Goal: Obtain resource: Download file/media

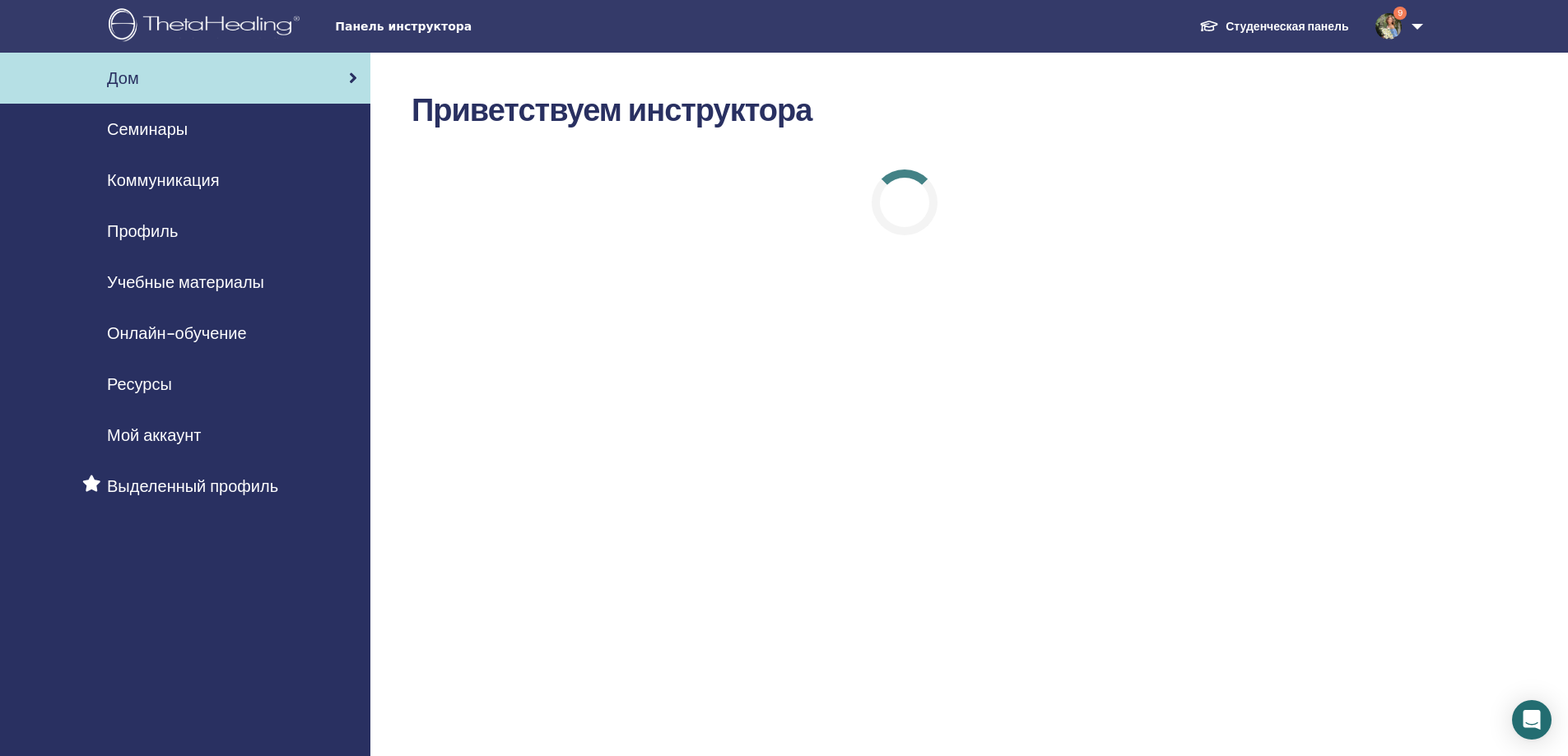
click at [166, 281] on span "Учебные материалы" at bounding box center [185, 282] width 157 height 25
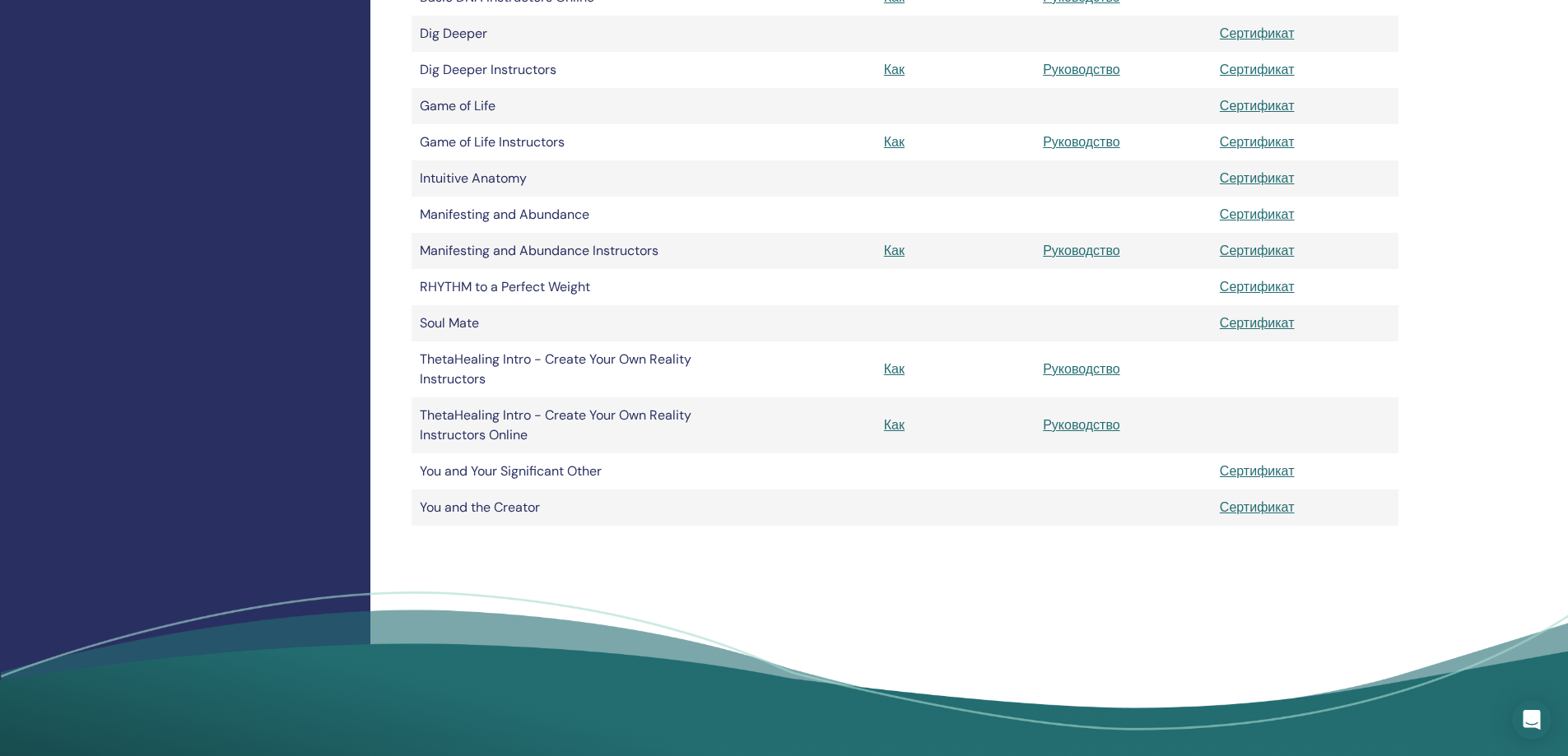
scroll to position [570, 0]
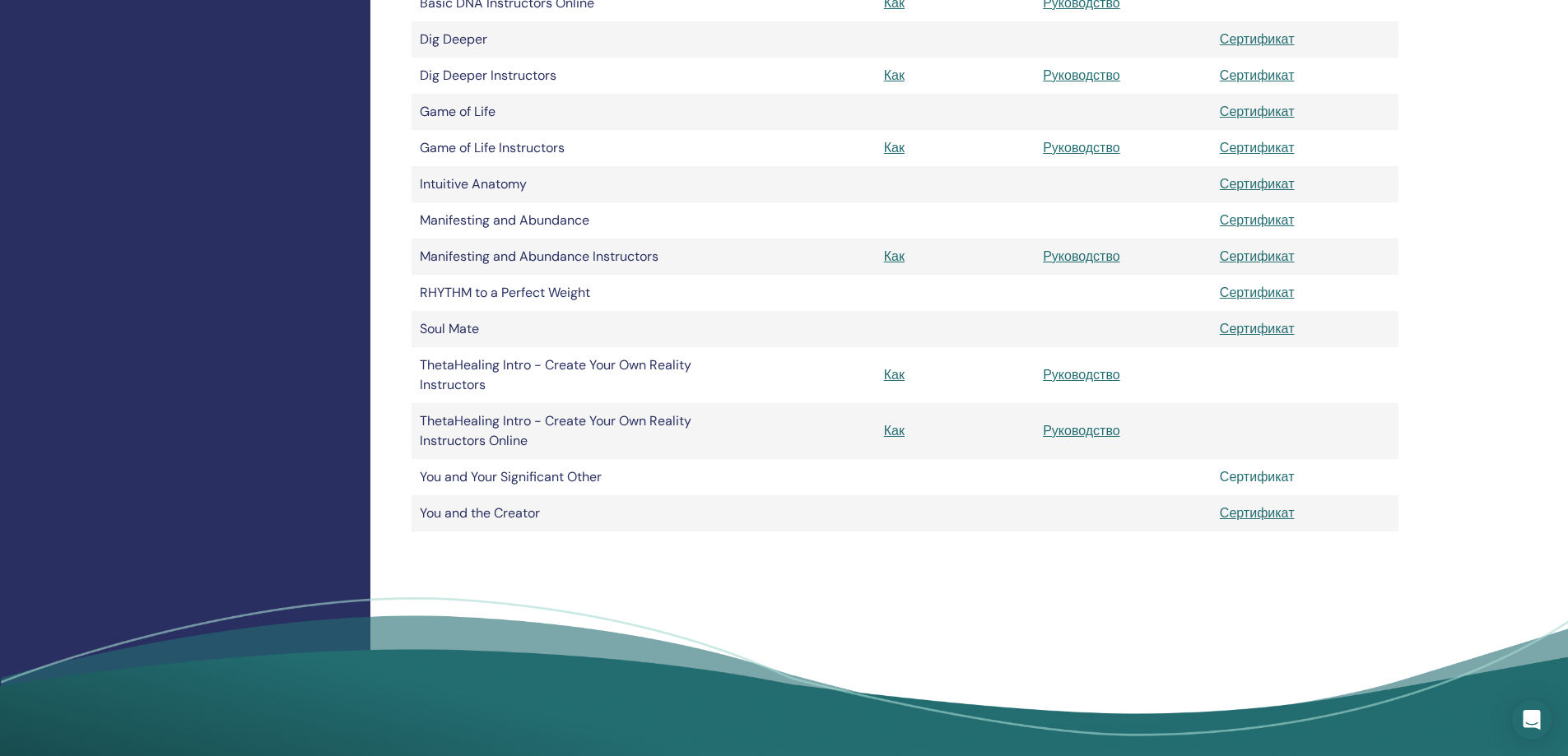
click at [1273, 478] on link "Сертификат" at bounding box center [1256, 477] width 75 height 17
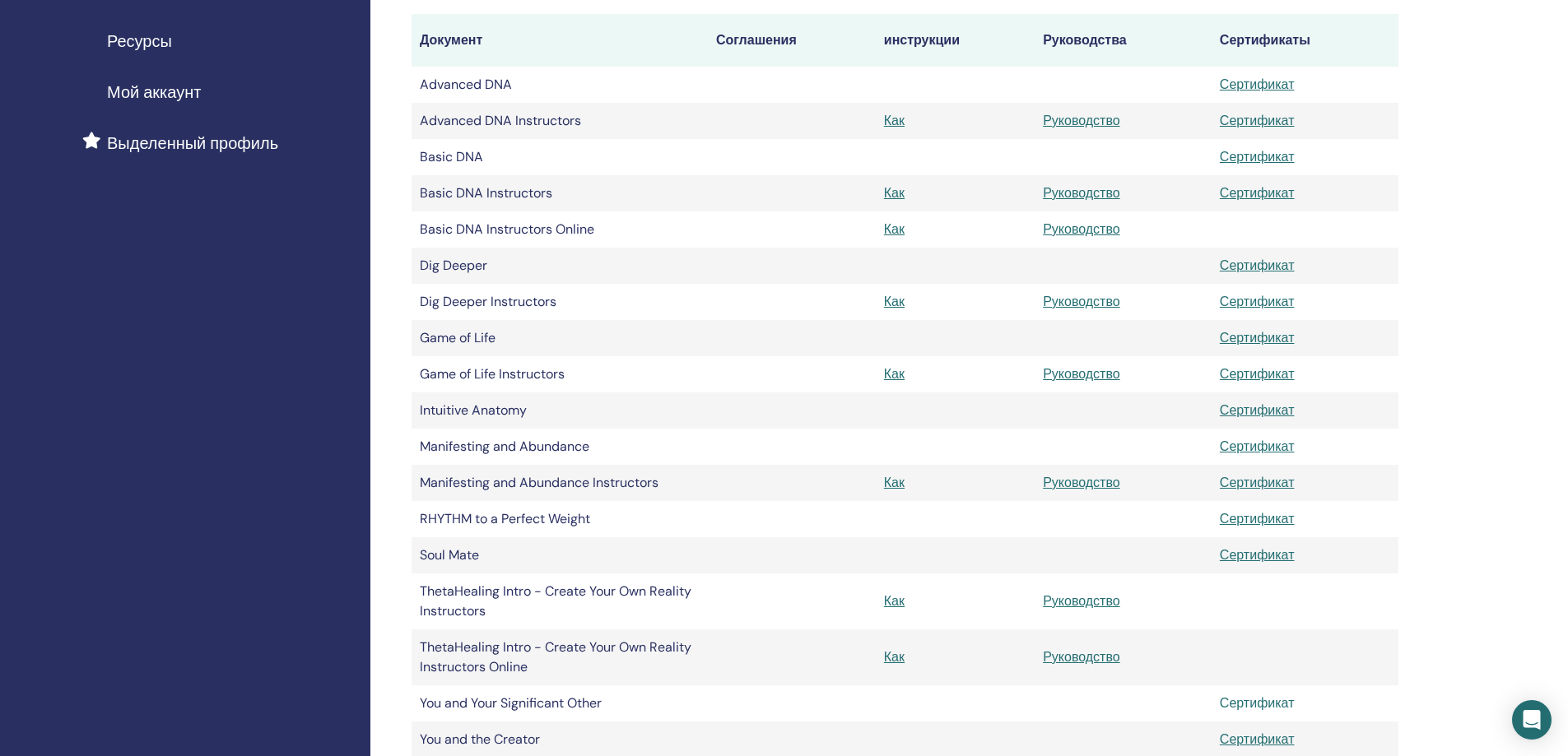
scroll to position [339, 0]
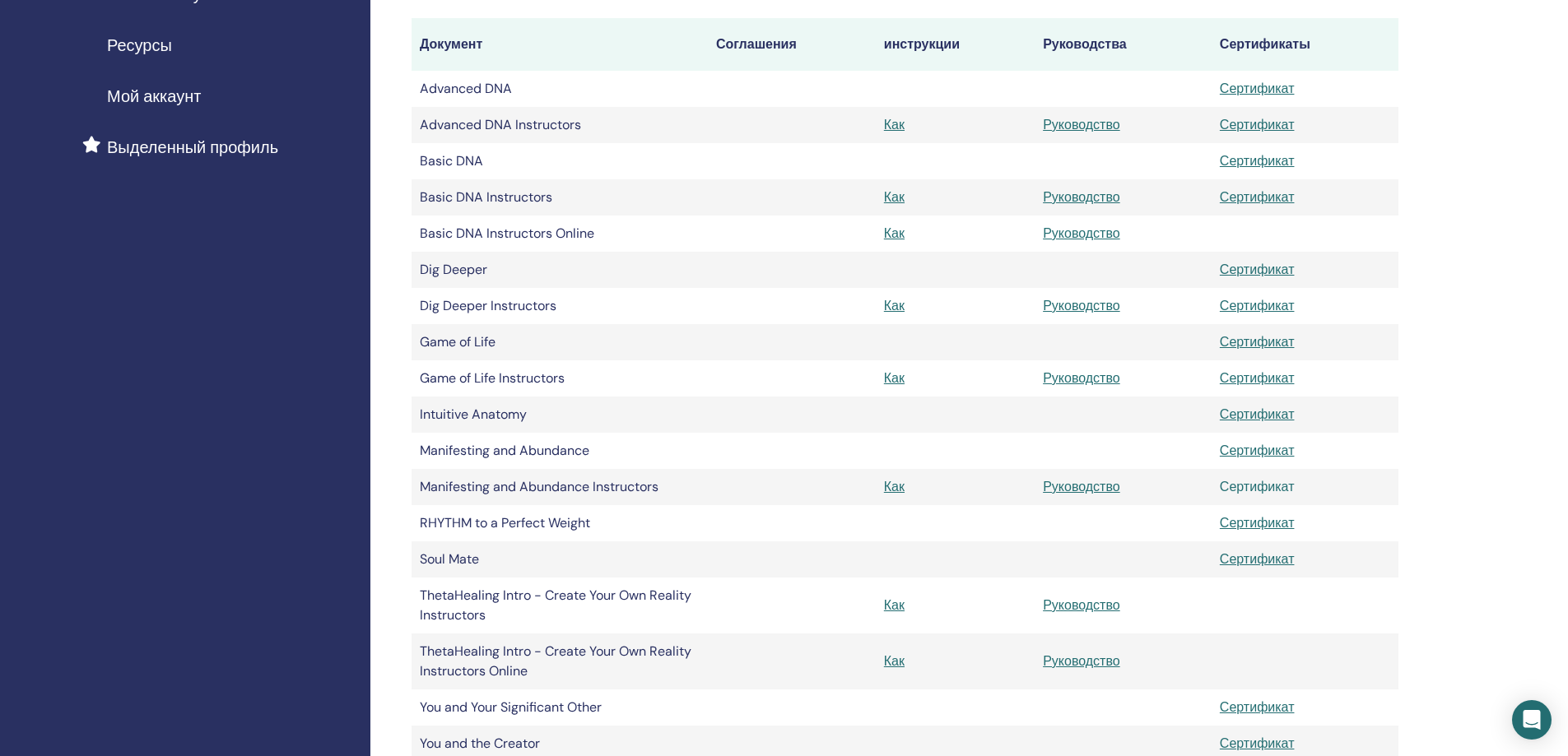
click at [1269, 489] on link "Сертификат" at bounding box center [1256, 487] width 75 height 17
click at [1236, 380] on link "Сертификат" at bounding box center [1256, 378] width 75 height 17
click at [1279, 309] on link "Сертификат" at bounding box center [1256, 305] width 75 height 17
click at [1268, 126] on link "Сертификат" at bounding box center [1256, 124] width 75 height 17
click at [1251, 197] on link "Сертификат" at bounding box center [1256, 197] width 75 height 17
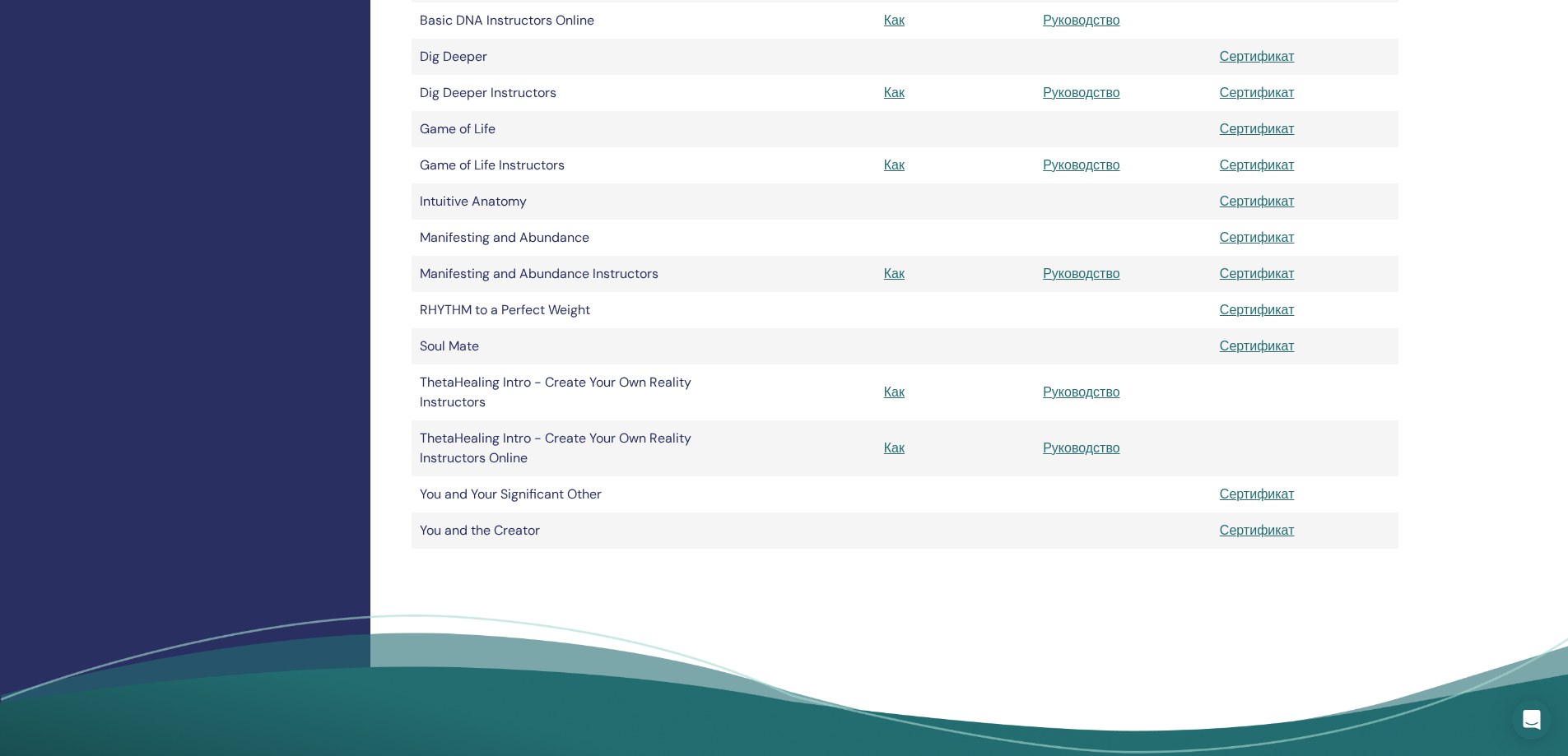
scroll to position [511, 0]
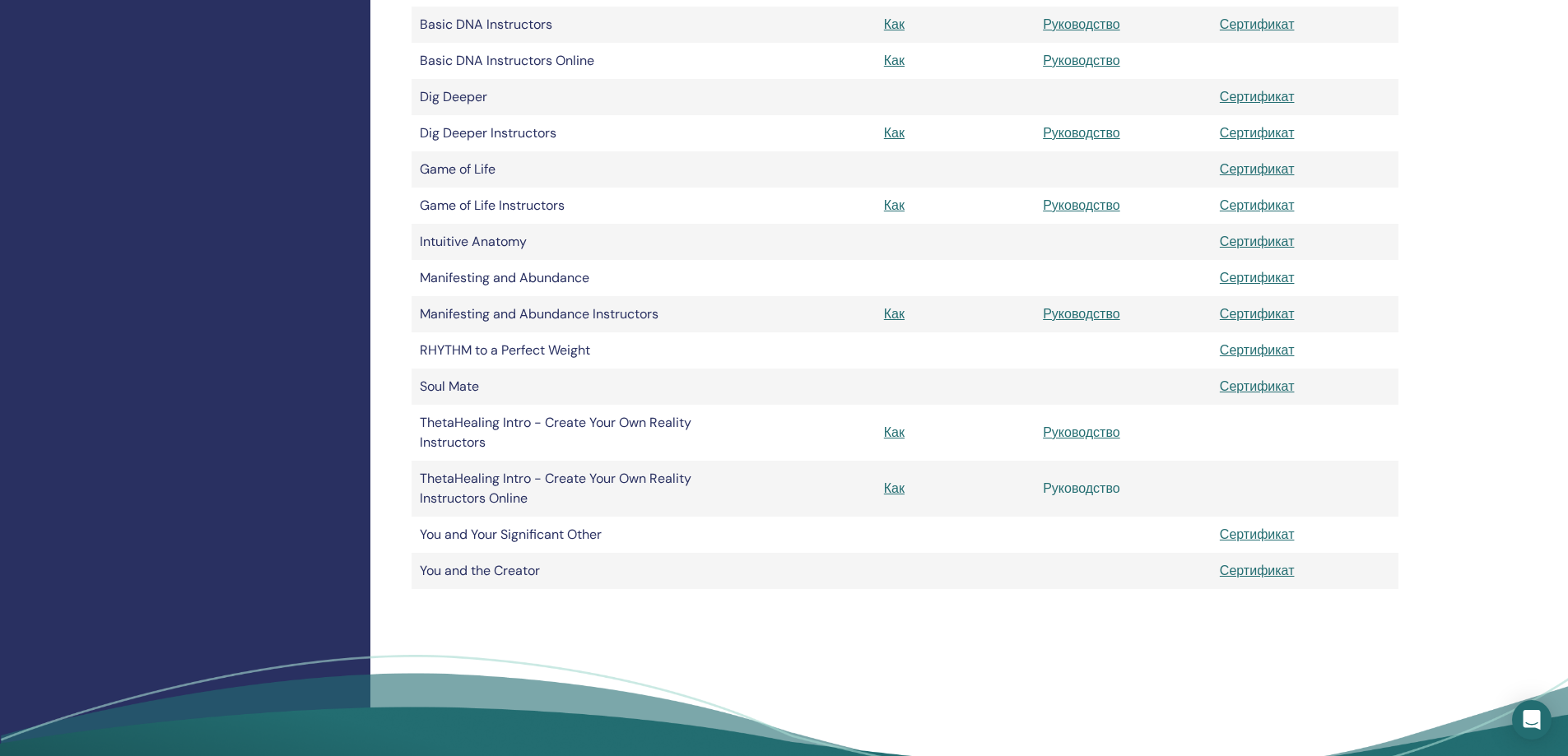
click at [1075, 489] on link "Руководство" at bounding box center [1081, 488] width 77 height 17
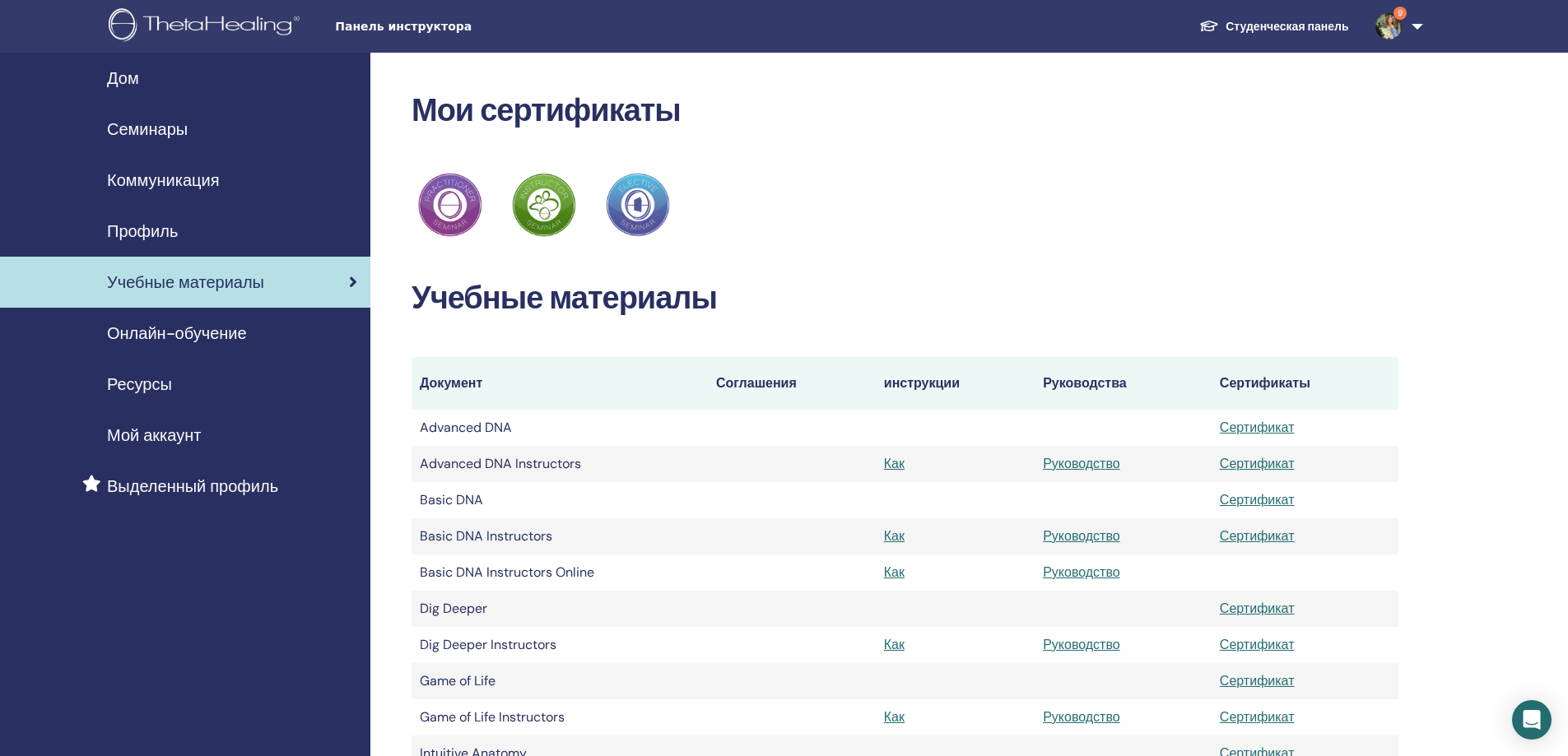
scroll to position [511, 0]
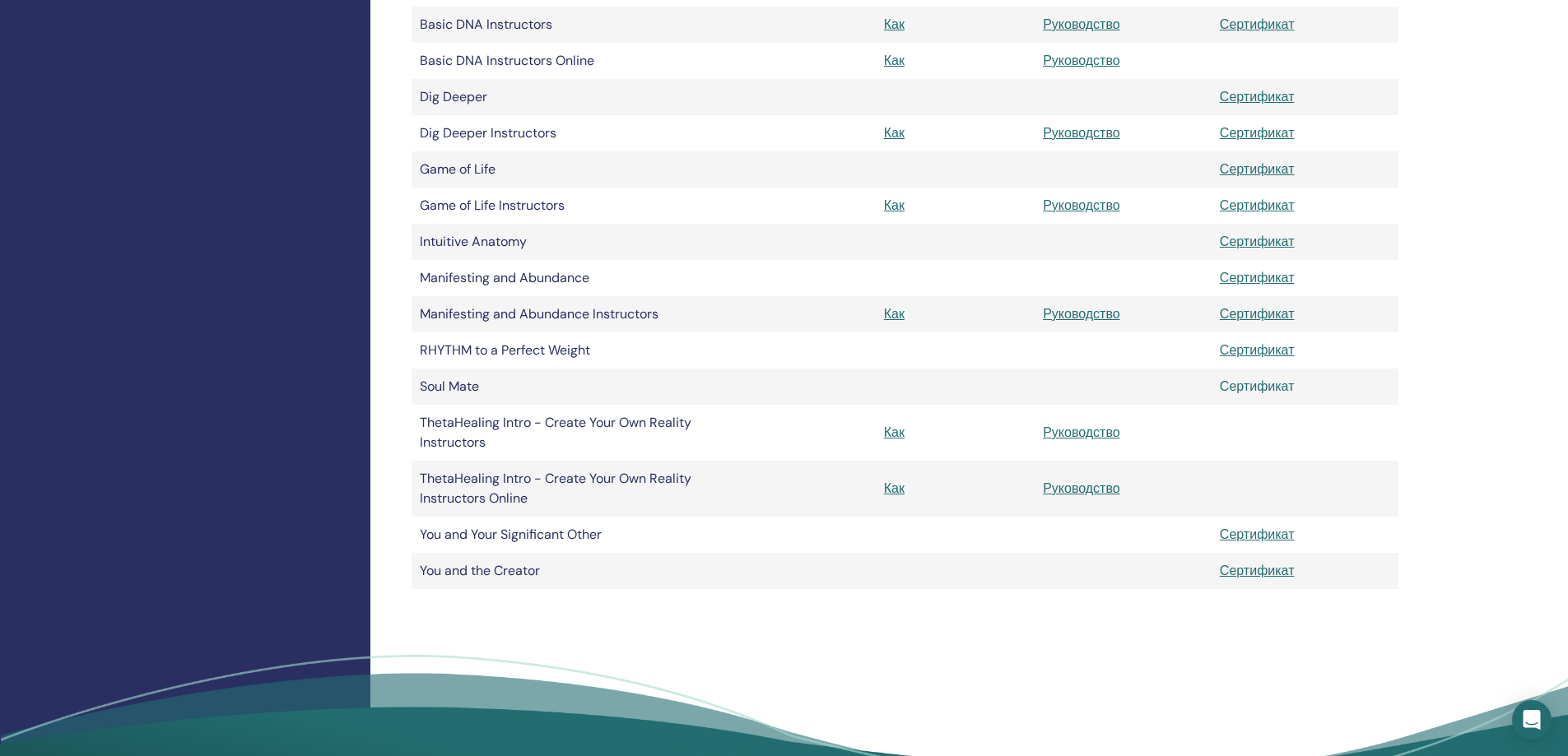
click at [1252, 380] on link "Сертификат" at bounding box center [1256, 386] width 75 height 17
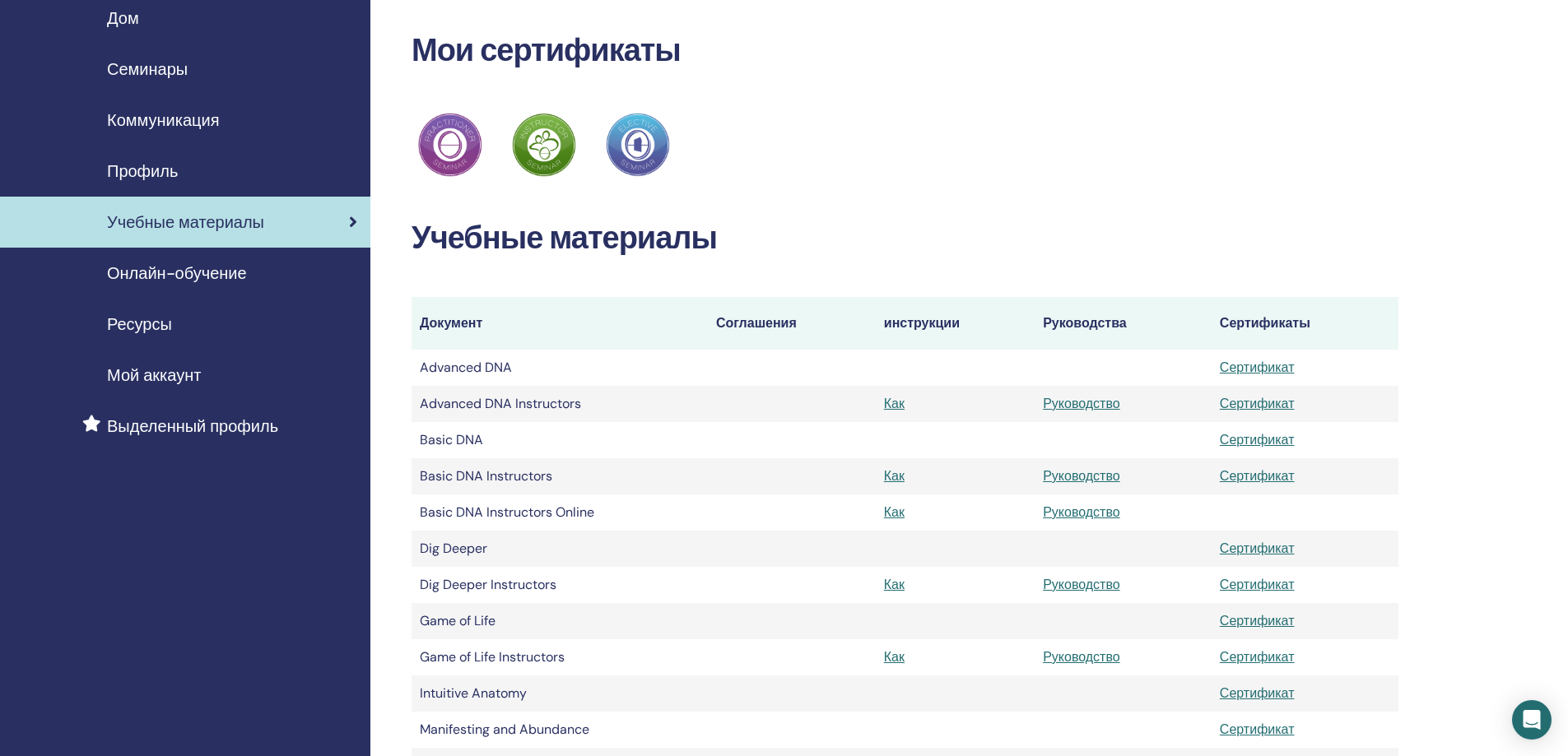
scroll to position [0, 0]
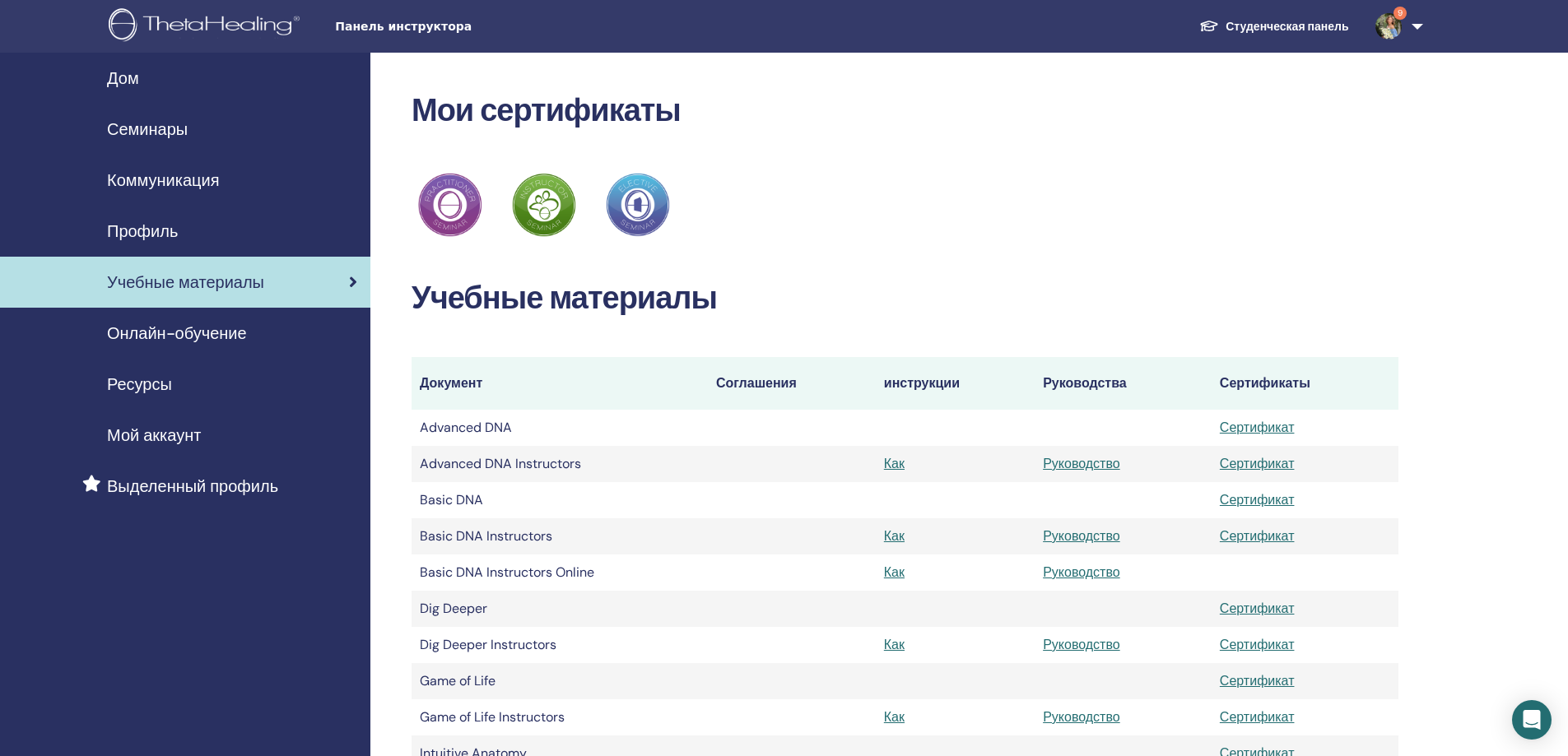
click at [162, 386] on span "Ресурсы" at bounding box center [140, 384] width 65 height 25
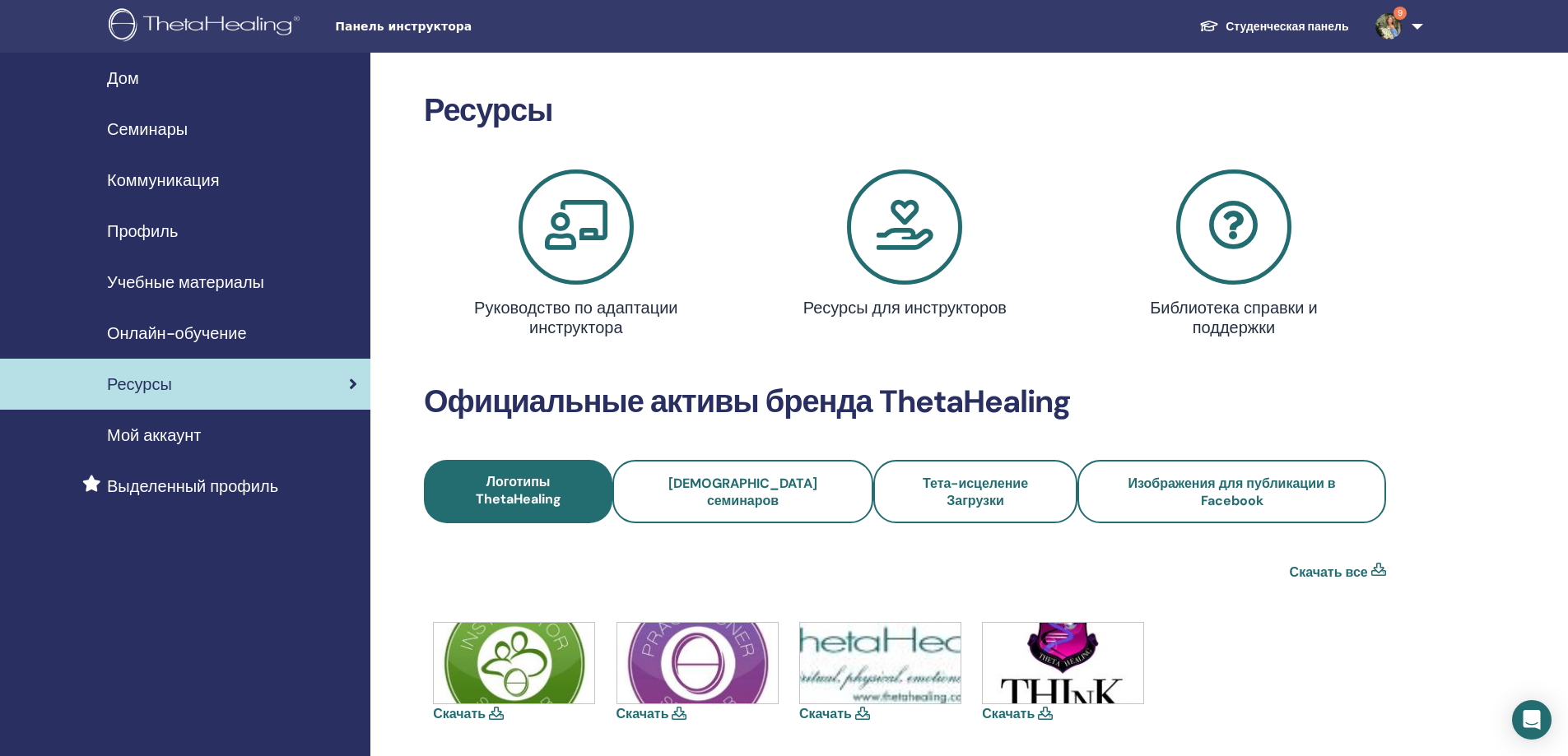
click at [587, 242] on icon at bounding box center [576, 227] width 115 height 115
click at [912, 225] on icon at bounding box center [905, 227] width 115 height 115
